Goal: Task Accomplishment & Management: Complete application form

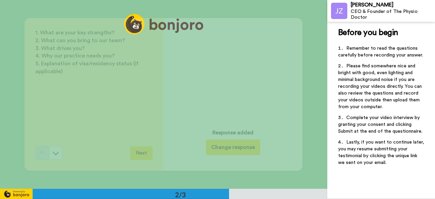
scroll to position [194, 0]
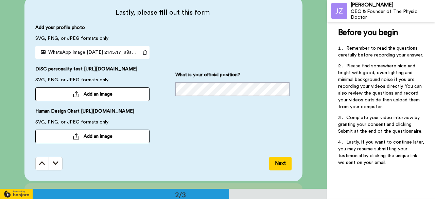
click at [129, 84] on div "DISC personality test [URL][DOMAIN_NAME] SVG, PNG, or JPEG formats only Add an …" at bounding box center [92, 83] width 114 height 35
click at [78, 101] on button "Add an image" at bounding box center [92, 94] width 114 height 14
click at [84, 98] on span "Add an image" at bounding box center [98, 94] width 29 height 7
click at [73, 96] on div at bounding box center [76, 94] width 7 height 6
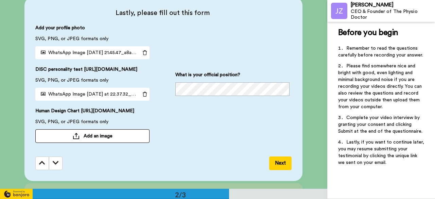
drag, startPoint x: 140, startPoint y: 121, endPoint x: 44, endPoint y: 119, distance: 96.0
click at [44, 118] on span "Human Design Chart https://www.ihdschool.com/get-your-chart" at bounding box center [84, 113] width 99 height 11
copy span "Human Design Chart https://www.ihdschool.com/get-your-chart"
click at [77, 139] on div at bounding box center [76, 136] width 7 height 6
click at [85, 139] on span "Add an image" at bounding box center [98, 136] width 29 height 7
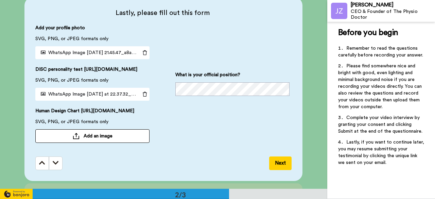
click at [89, 139] on span "Add an image" at bounding box center [98, 136] width 29 height 7
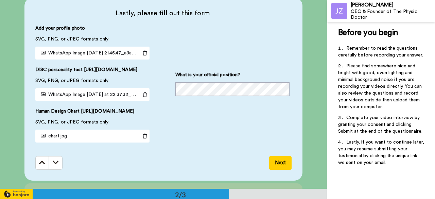
scroll to position [228, 0]
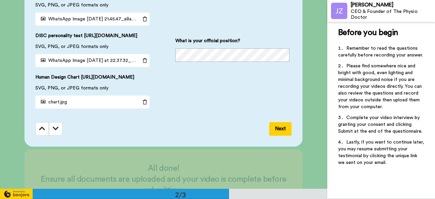
click at [277, 136] on button "Next" at bounding box center [280, 129] width 22 height 14
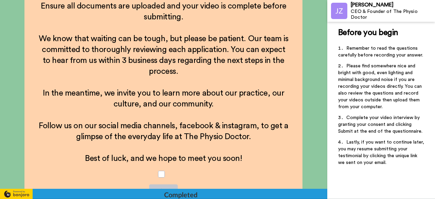
scroll to position [424, 0]
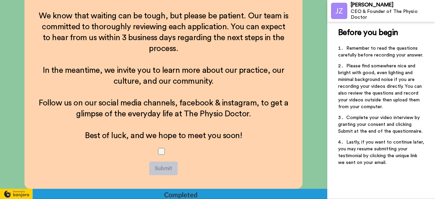
click at [161, 154] on span at bounding box center [161, 151] width 7 height 7
click at [160, 168] on button "Submit" at bounding box center [163, 169] width 29 height 14
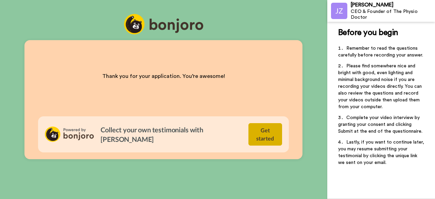
click at [254, 138] on button "Get started" at bounding box center [266, 134] width 34 height 22
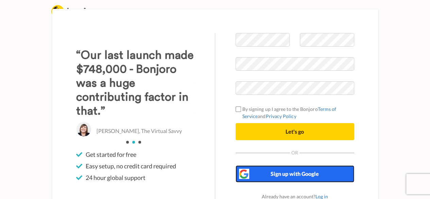
click at [292, 176] on span "Sign up with Google" at bounding box center [295, 173] width 48 height 6
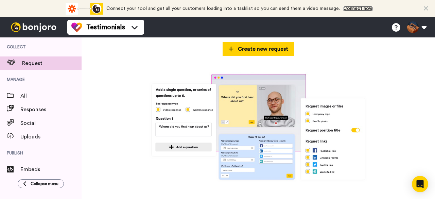
click at [363, 8] on link "Connect now" at bounding box center [359, 8] width 30 height 5
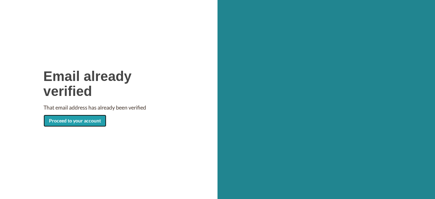
drag, startPoint x: 0, startPoint y: 0, endPoint x: 60, endPoint y: 123, distance: 137.1
click at [60, 123] on link "Proceed to your account" at bounding box center [75, 121] width 63 height 12
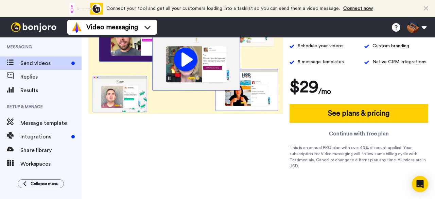
scroll to position [159, 0]
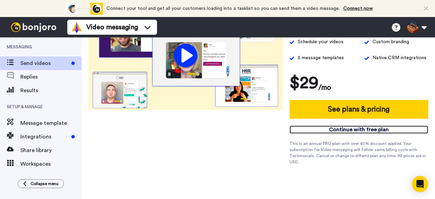
click at [337, 127] on link "Continue with free plan" at bounding box center [359, 130] width 139 height 8
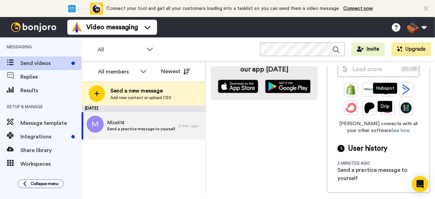
scroll to position [195, 0]
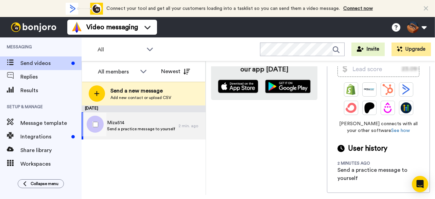
click at [126, 130] on span "Send a practice message to yourself" at bounding box center [141, 128] width 68 height 5
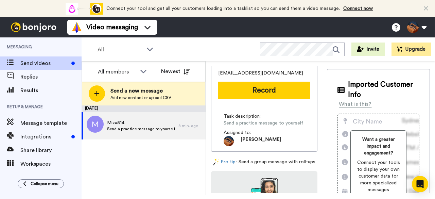
scroll to position [0, 0]
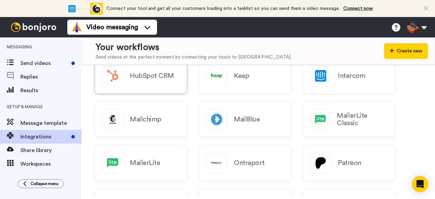
scroll to position [170, 0]
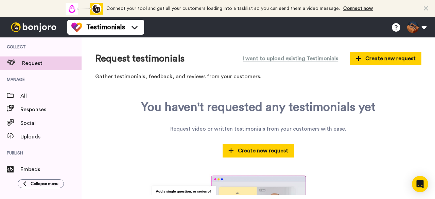
scroll to position [102, 0]
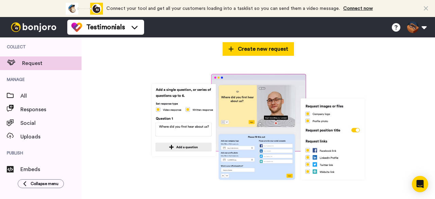
click at [327, 110] on img at bounding box center [259, 127] width 220 height 110
click at [320, 124] on img at bounding box center [259, 127] width 220 height 110
click at [316, 144] on img at bounding box center [259, 127] width 220 height 110
click at [313, 158] on img at bounding box center [259, 127] width 220 height 110
click at [311, 167] on img at bounding box center [259, 127] width 220 height 110
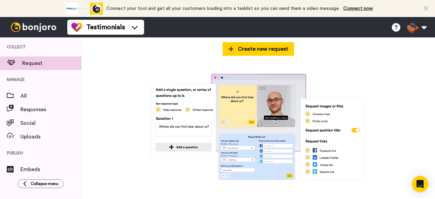
click at [310, 172] on img at bounding box center [259, 127] width 220 height 110
click at [259, 165] on img at bounding box center [259, 127] width 220 height 110
click at [230, 155] on img at bounding box center [259, 127] width 220 height 110
click at [216, 170] on img at bounding box center [259, 127] width 220 height 110
click at [176, 147] on img at bounding box center [259, 127] width 220 height 110
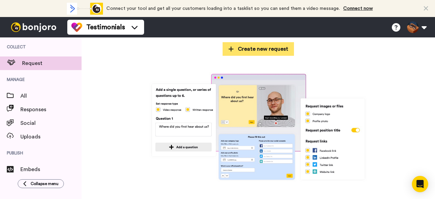
click at [242, 49] on span "Create new request" at bounding box center [259, 49] width 60 height 8
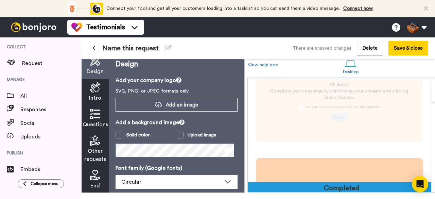
scroll to position [40, 0]
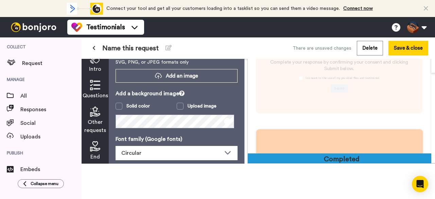
click at [337, 147] on div "Thank you for filling these out. You’re awesome!" at bounding box center [340, 158] width 106 height 22
click at [410, 53] on button "Save & close" at bounding box center [409, 48] width 40 height 15
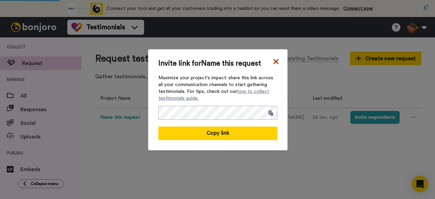
click at [275, 60] on icon at bounding box center [276, 61] width 7 height 8
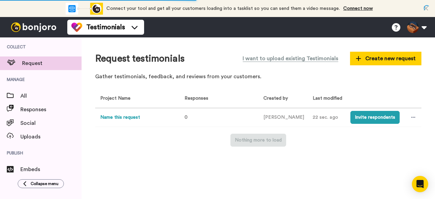
click at [283, 117] on td "[PERSON_NAME]" at bounding box center [283, 117] width 49 height 19
click at [370, 118] on button "Invite respondents" at bounding box center [375, 117] width 49 height 13
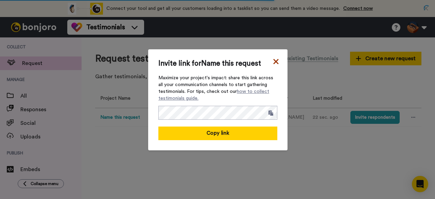
click at [276, 61] on icon at bounding box center [276, 61] width 7 height 8
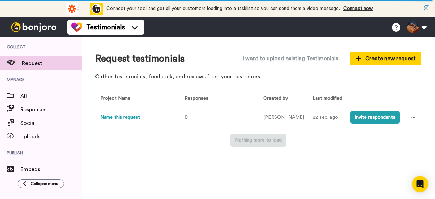
click at [427, 7] on icon at bounding box center [426, 8] width 4 height 7
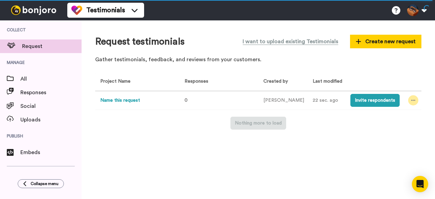
click at [412, 102] on icon at bounding box center [414, 100] width 4 height 5
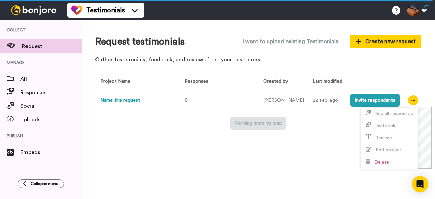
click at [288, 156] on div "Request testimonials I want to upload existing Testimonials Create new request …" at bounding box center [259, 107] width 354 height 175
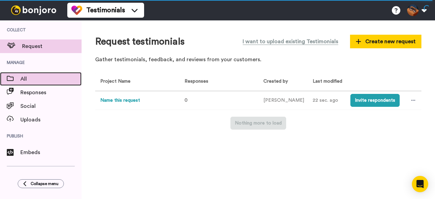
click at [25, 78] on span "All" at bounding box center [50, 79] width 61 height 8
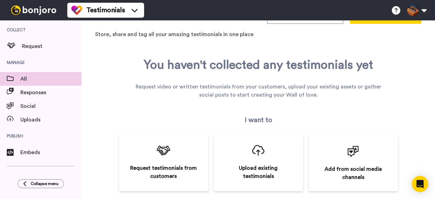
scroll to position [33, 0]
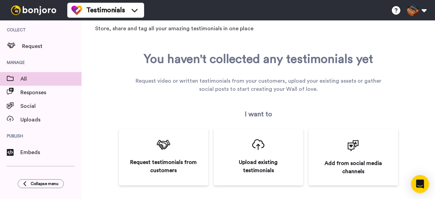
click at [421, 184] on icon "Open Intercom Messenger" at bounding box center [420, 184] width 8 height 9
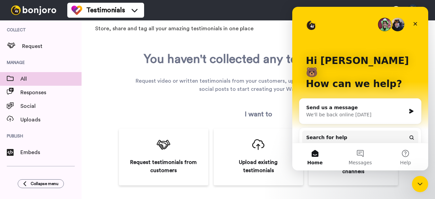
scroll to position [0, 0]
click at [414, 23] on icon "Close" at bounding box center [415, 23] width 5 height 5
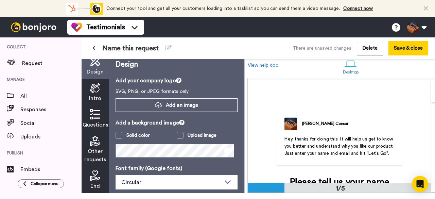
scroll to position [6, 0]
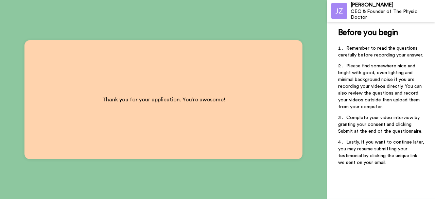
click at [210, 101] on span "Thank you for your application. You’re awesome!" at bounding box center [163, 99] width 123 height 5
click at [200, 101] on span "Thank you for your application. You’re awesome!" at bounding box center [163, 99] width 123 height 5
